Goal: Book appointment/travel/reservation

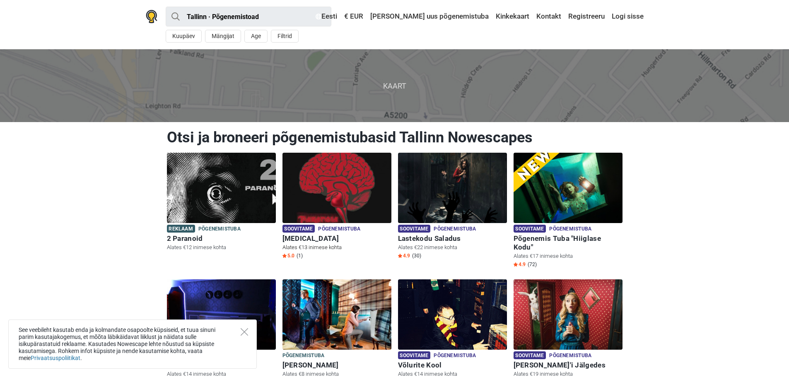
click at [334, 187] on img at bounding box center [336, 188] width 109 height 70
click at [468, 192] on img at bounding box center [452, 188] width 109 height 70
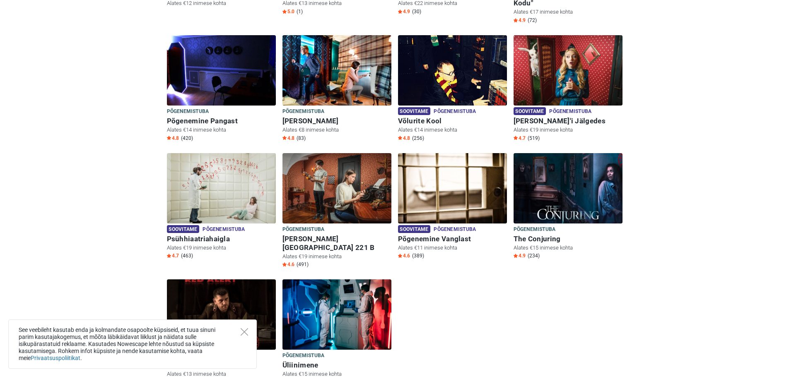
scroll to position [248, 0]
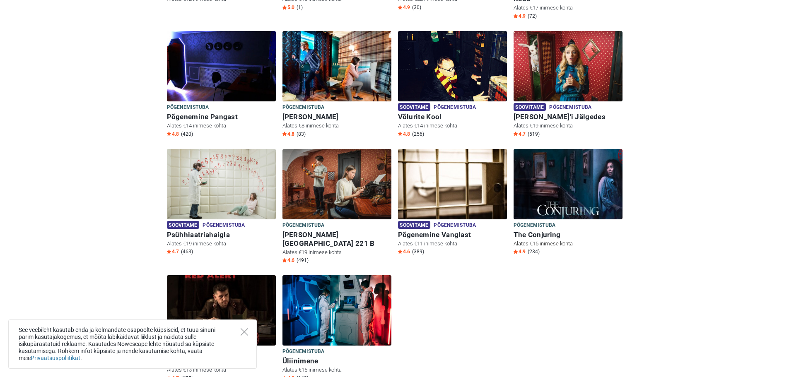
click at [580, 168] on img at bounding box center [567, 184] width 109 height 70
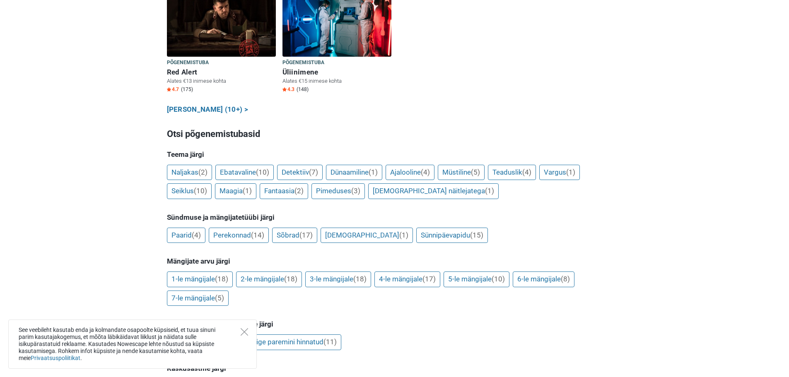
scroll to position [497, 0]
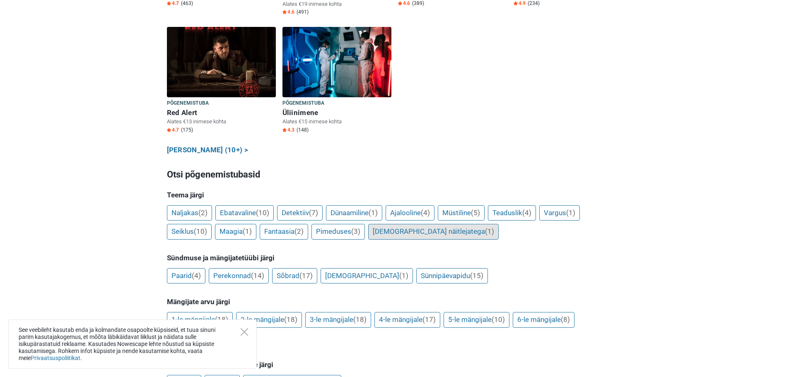
click at [485, 227] on span "(1)" at bounding box center [489, 231] width 9 height 8
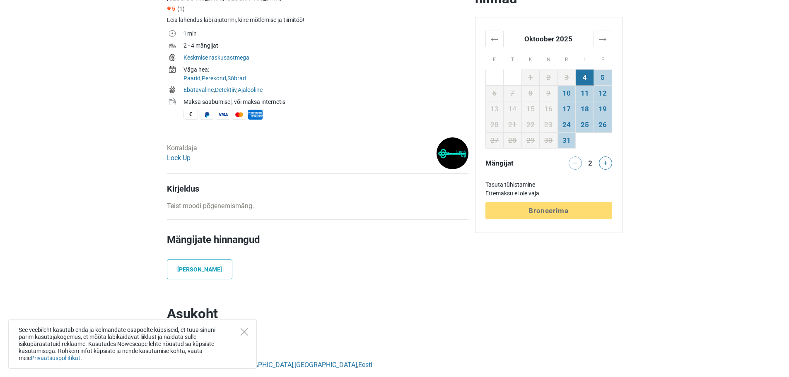
scroll to position [124, 0]
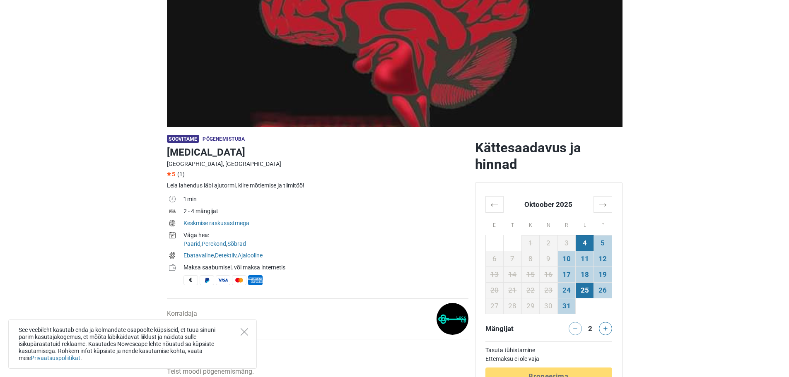
click at [579, 289] on td "25" at bounding box center [584, 290] width 18 height 16
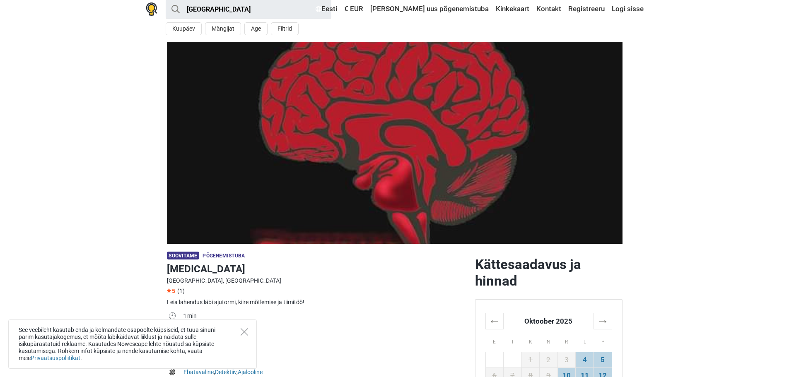
scroll to position [0, 0]
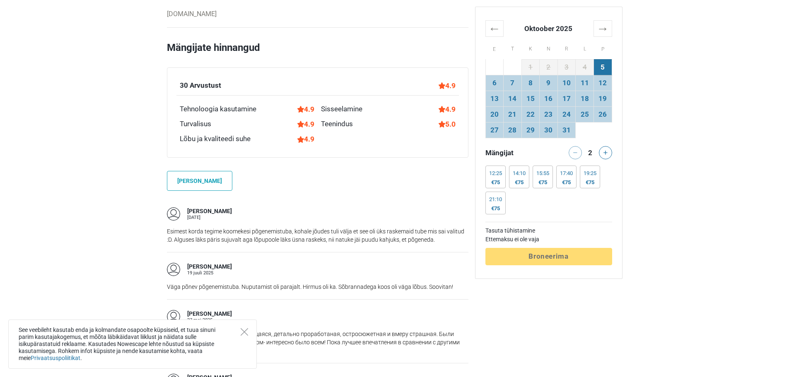
scroll to position [662, 0]
